Goal: Task Accomplishment & Management: Complete application form

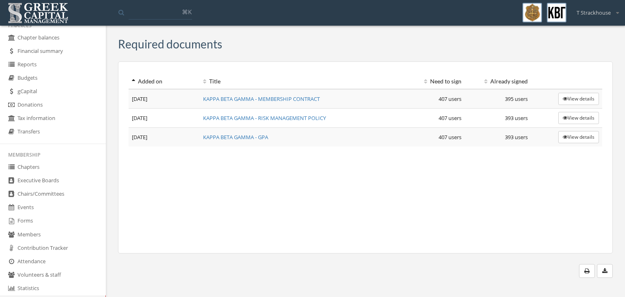
scroll to position [37, 0]
click at [41, 184] on link "Executive Boards" at bounding box center [53, 179] width 106 height 13
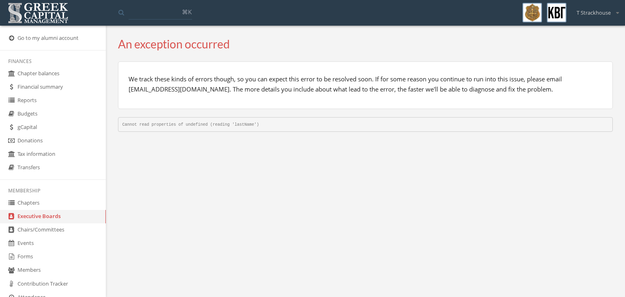
click at [26, 201] on link "Chapters" at bounding box center [53, 203] width 106 height 13
click at [39, 233] on link "Chairs/Committees" at bounding box center [53, 230] width 106 height 13
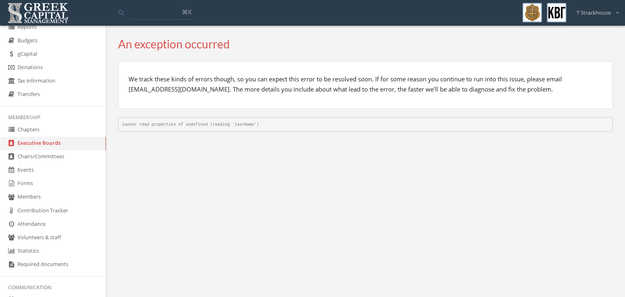
scroll to position [74, 0]
click at [32, 241] on link "Volunteers & staff" at bounding box center [53, 236] width 106 height 13
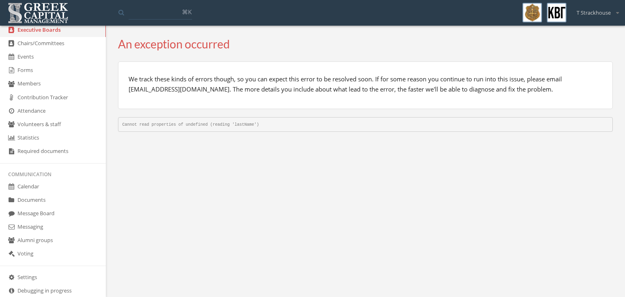
scroll to position [197, 0]
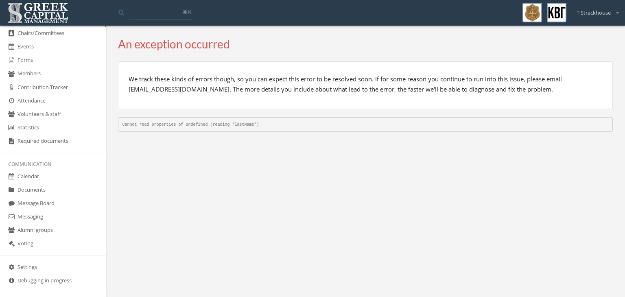
click at [29, 170] on link "Calendar" at bounding box center [53, 176] width 106 height 13
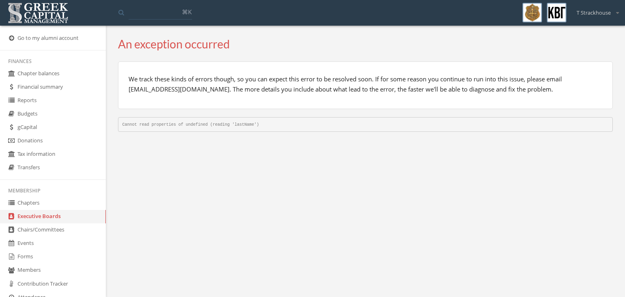
click at [35, 224] on link "Chairs/Committees" at bounding box center [53, 230] width 106 height 13
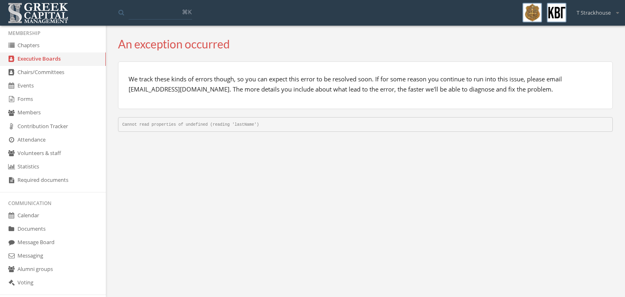
scroll to position [202, 0]
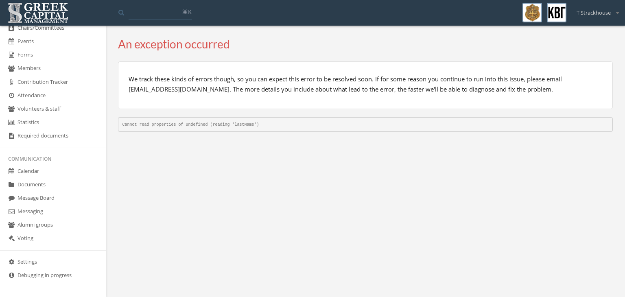
click at [33, 211] on link "Messaging" at bounding box center [53, 211] width 106 height 13
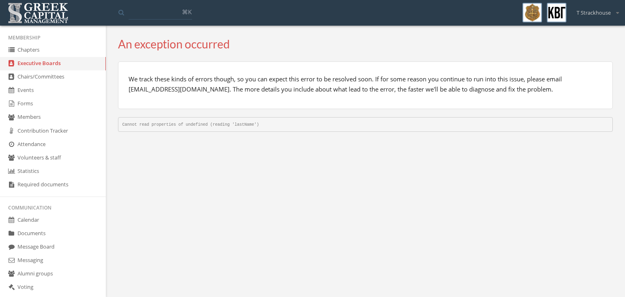
scroll to position [202, 0]
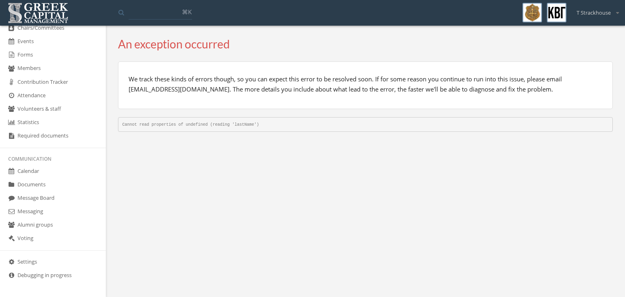
click at [43, 241] on link "Voting" at bounding box center [53, 238] width 106 height 13
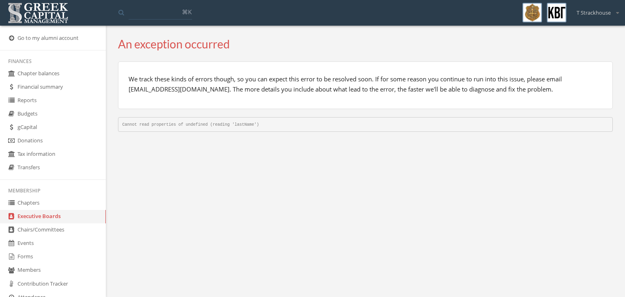
click at [36, 230] on link "Chairs/Committees" at bounding box center [53, 230] width 106 height 13
click at [39, 245] on link "Events" at bounding box center [53, 243] width 106 height 13
click at [25, 77] on link "Chapter balances" at bounding box center [53, 73] width 106 height 13
click at [26, 97] on link "Reports" at bounding box center [53, 100] width 106 height 13
click at [31, 121] on link "Budgets" at bounding box center [53, 113] width 106 height 13
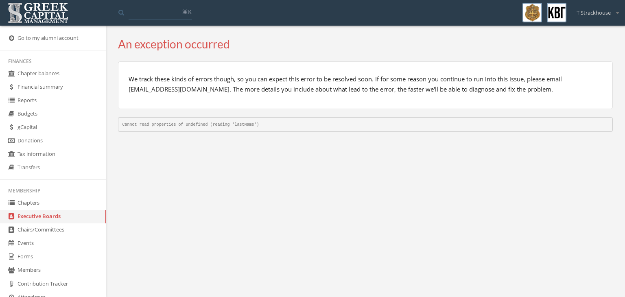
click at [40, 141] on link "Donations" at bounding box center [53, 140] width 106 height 13
click at [54, 15] on img at bounding box center [38, 12] width 65 height 25
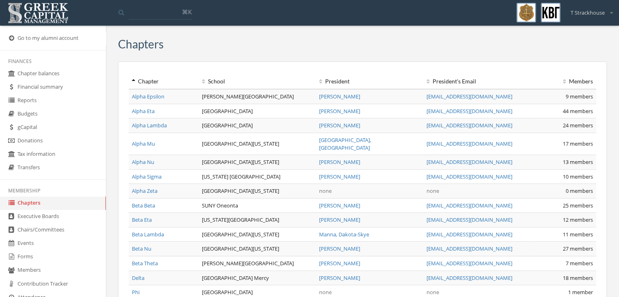
scroll to position [202, 0]
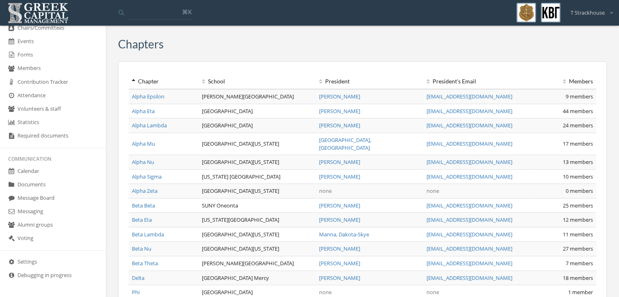
click at [41, 211] on link "Messaging" at bounding box center [53, 211] width 106 height 13
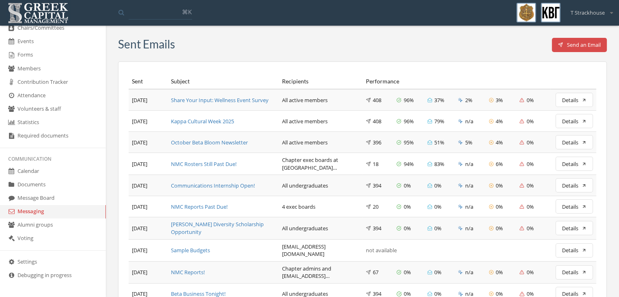
click at [23, 176] on link "Calendar" at bounding box center [53, 171] width 106 height 13
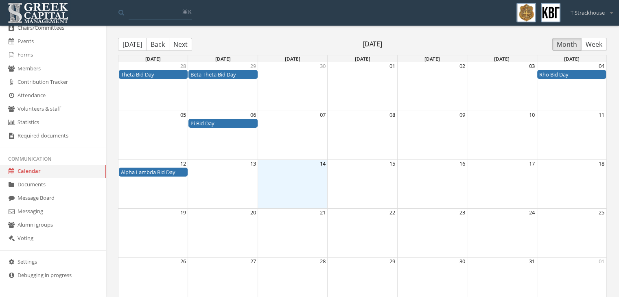
click at [28, 186] on link "Documents" at bounding box center [53, 184] width 106 height 13
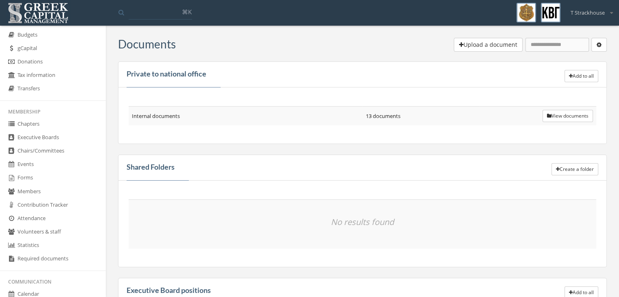
scroll to position [79, 0]
click at [33, 127] on link "Chapters" at bounding box center [53, 123] width 106 height 13
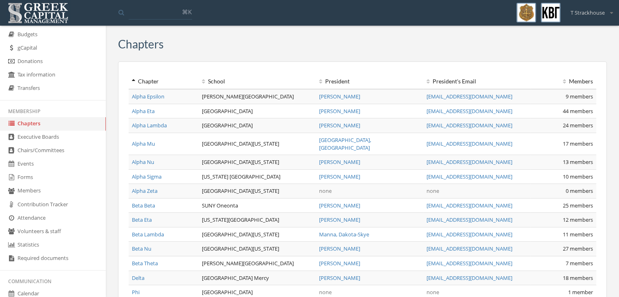
click at [50, 173] on link "Forms" at bounding box center [53, 177] width 106 height 13
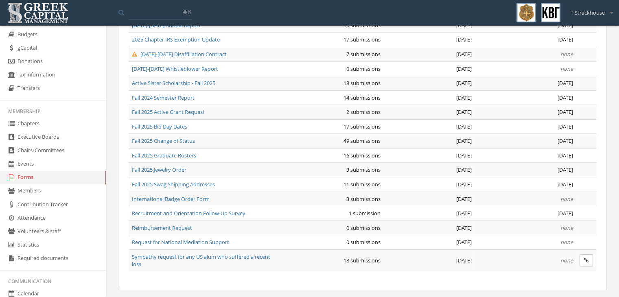
scroll to position [101, 0]
click at [174, 166] on span "Fall 2025 Jewelry Order" at bounding box center [159, 169] width 55 height 7
